Goal: Task Accomplishment & Management: Manage account settings

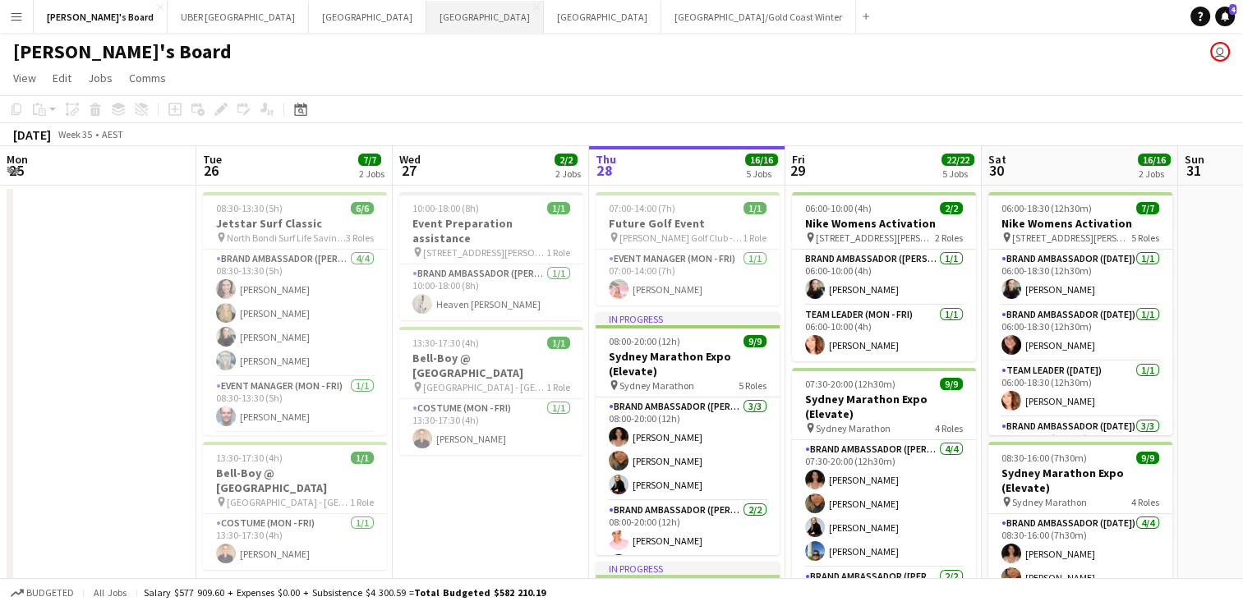
scroll to position [0, 566]
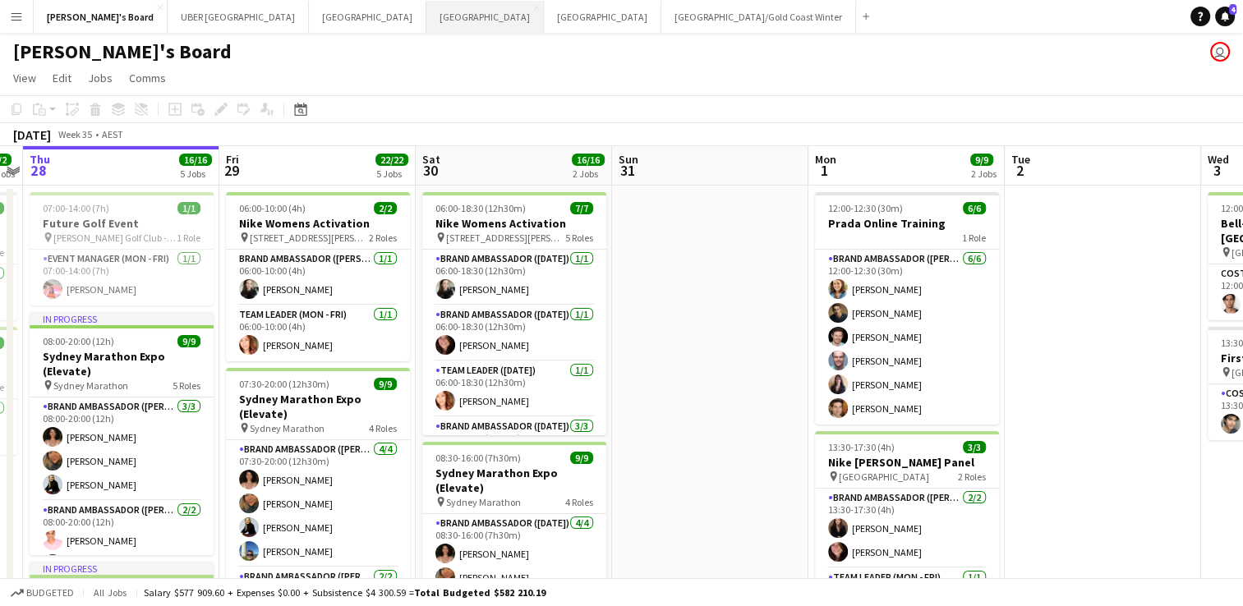
click at [426, 16] on button "Sydney Close" at bounding box center [484, 17] width 117 height 32
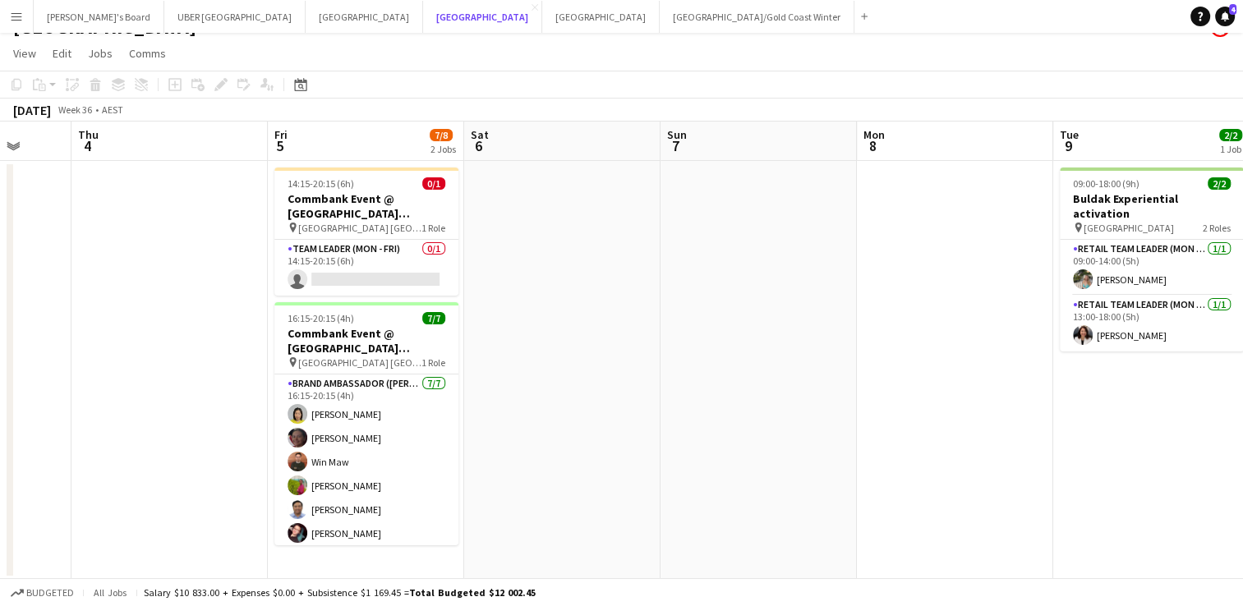
scroll to position [25, 0]
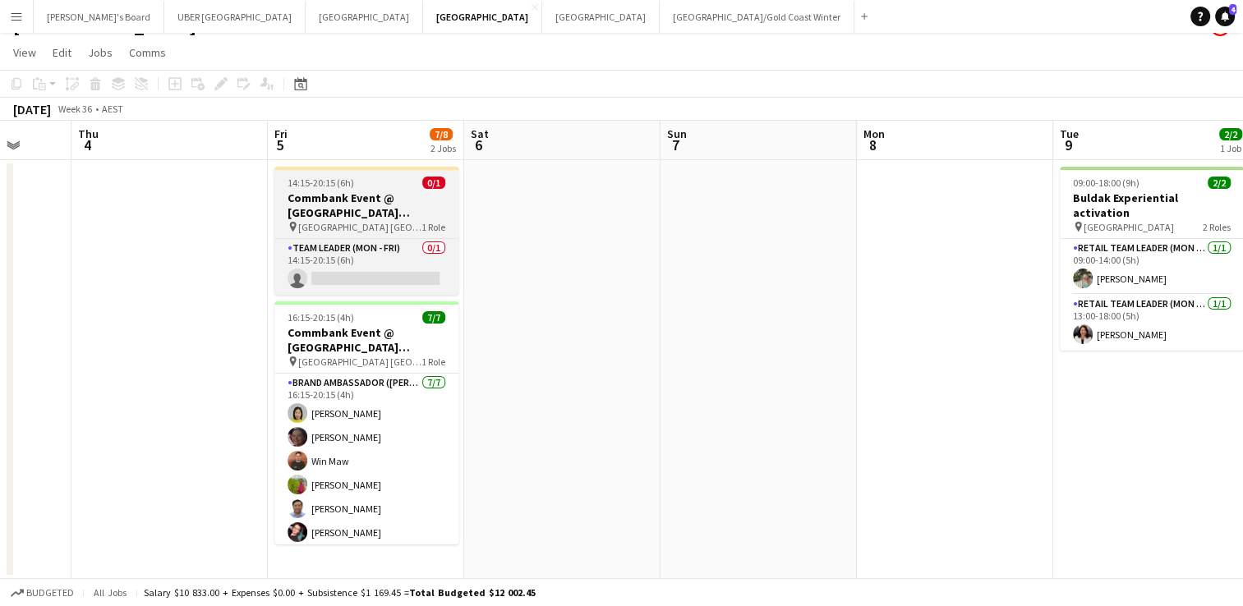
click at [375, 184] on div "14:15-20:15 (6h) 0/1" at bounding box center [366, 183] width 184 height 12
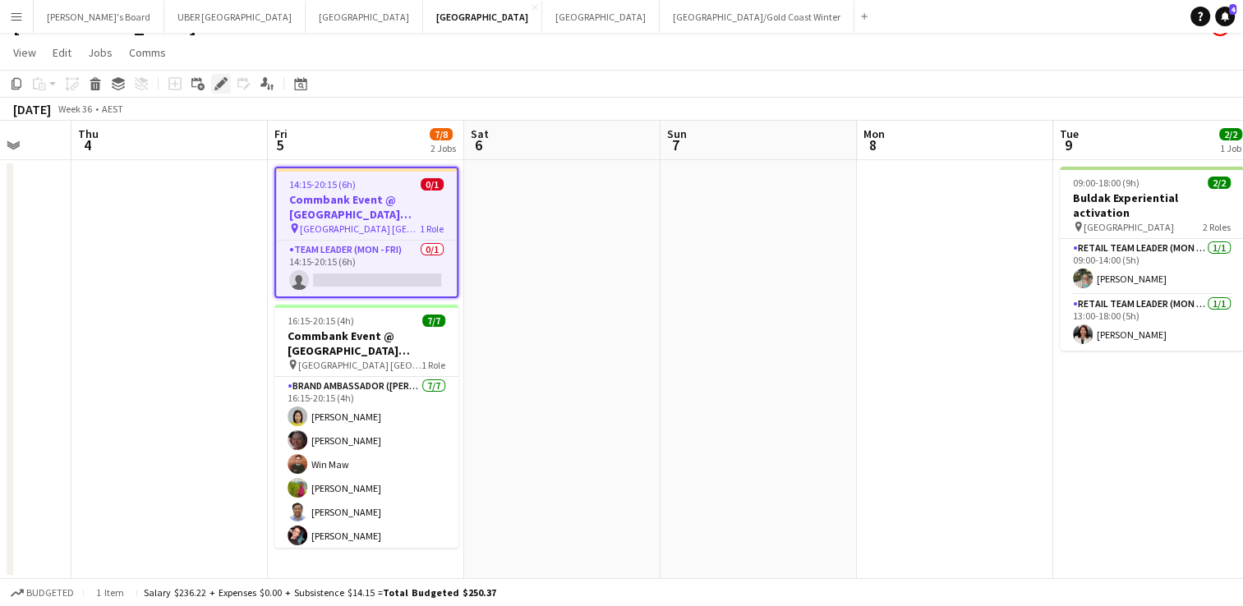
click at [223, 84] on icon at bounding box center [220, 84] width 9 height 9
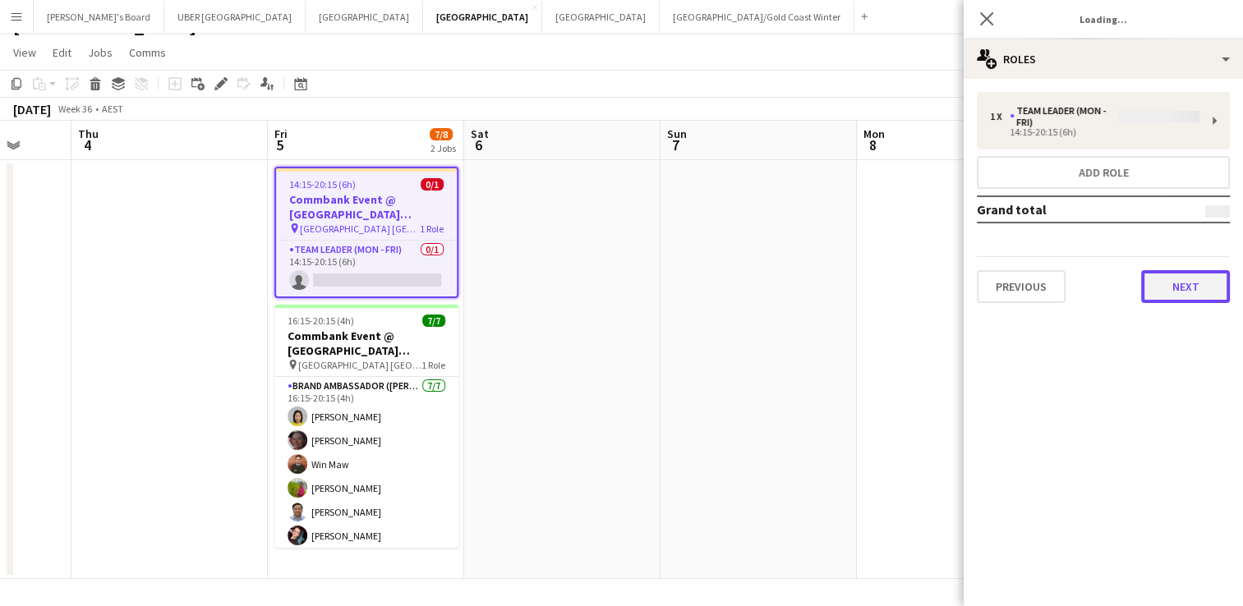
click at [1204, 281] on button "Next" at bounding box center [1185, 286] width 89 height 33
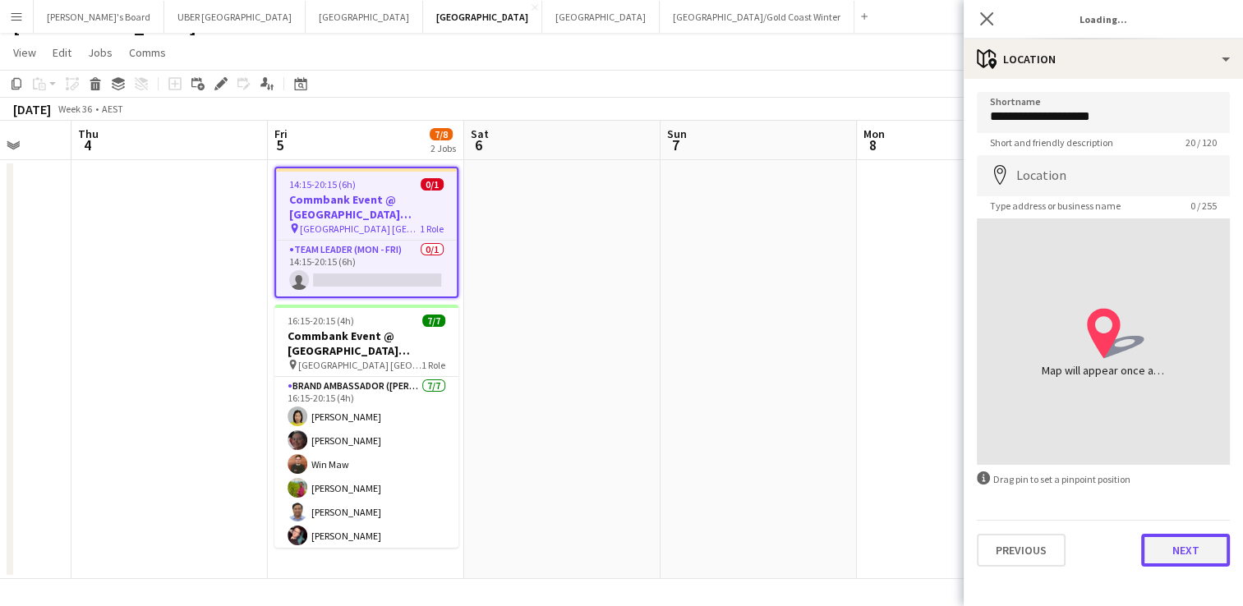
click at [1172, 555] on button "Next" at bounding box center [1185, 550] width 89 height 33
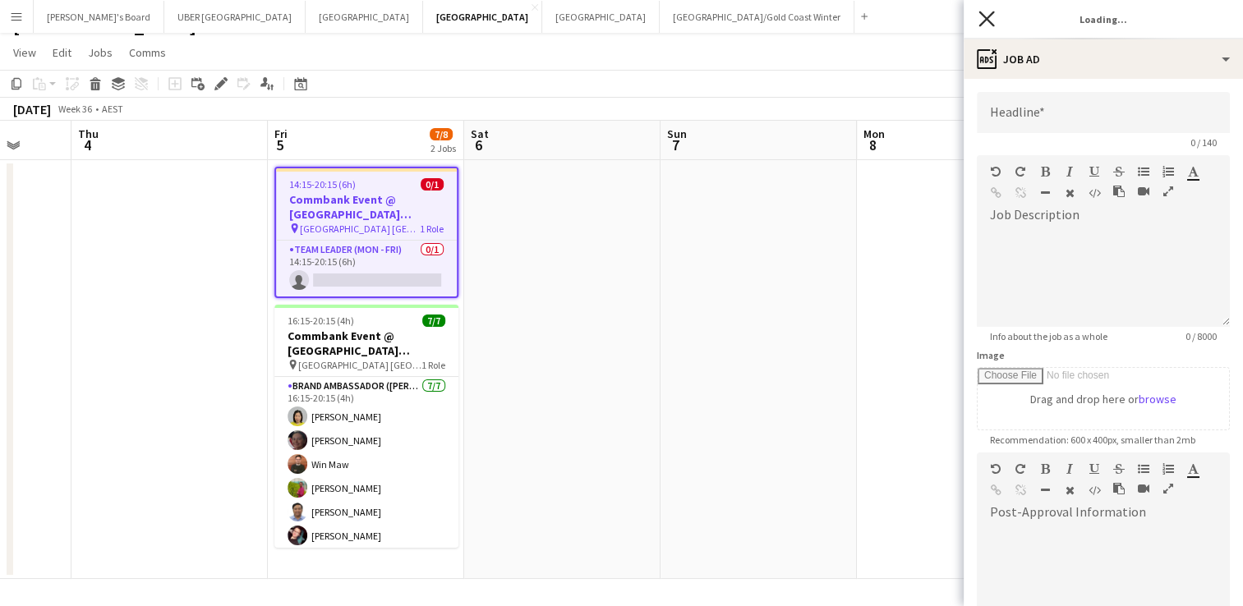
click at [983, 12] on icon "Close pop-in" at bounding box center [986, 19] width 16 height 16
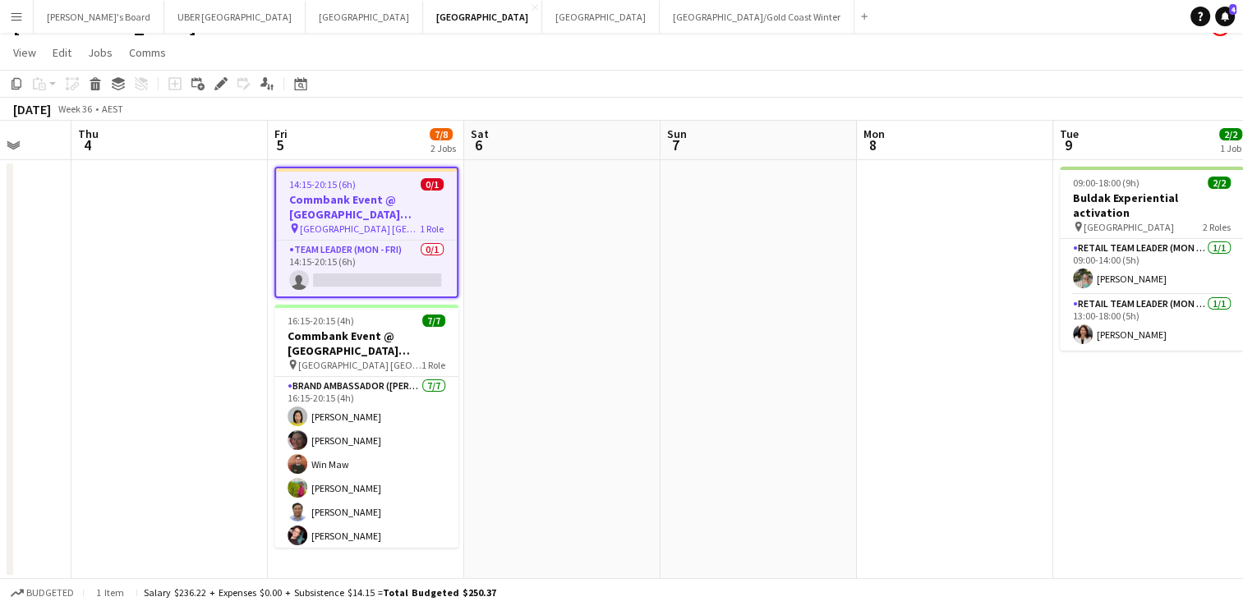
click at [516, 389] on app-date-cell at bounding box center [562, 369] width 196 height 419
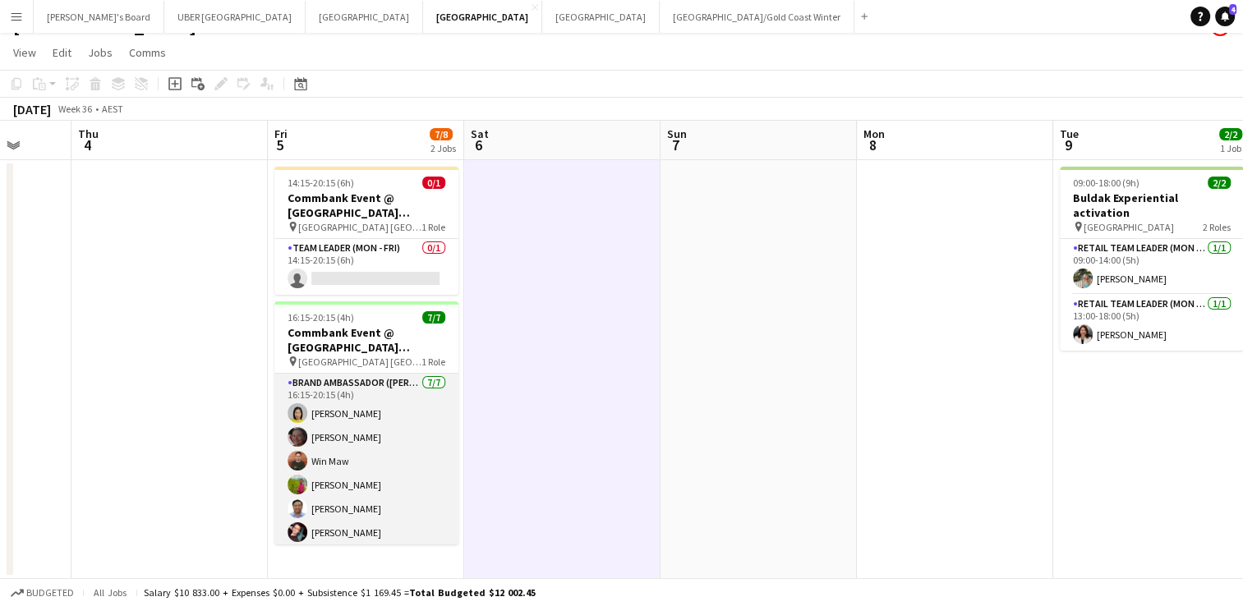
scroll to position [27, 0]
